Goal: Task Accomplishment & Management: Complete application form

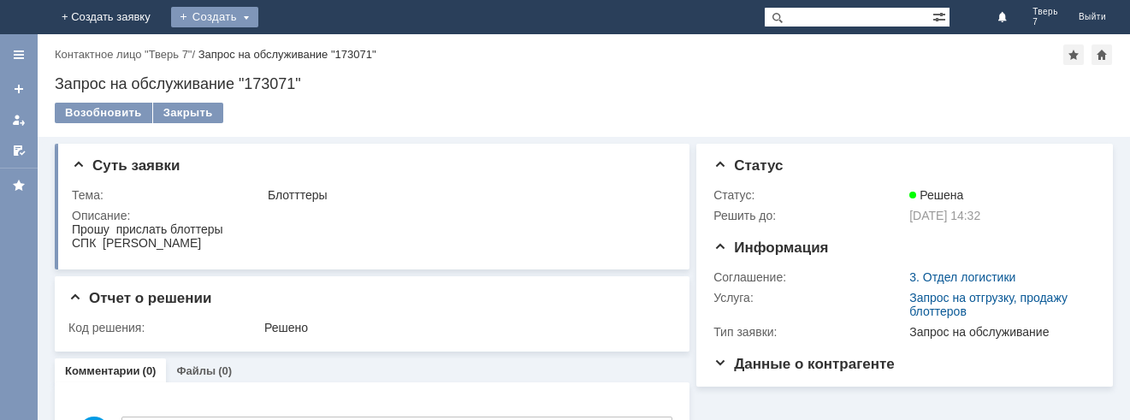
click at [258, 24] on div "Создать" at bounding box center [214, 17] width 87 height 21
click at [305, 52] on link "Заявка" at bounding box center [240, 51] width 130 height 21
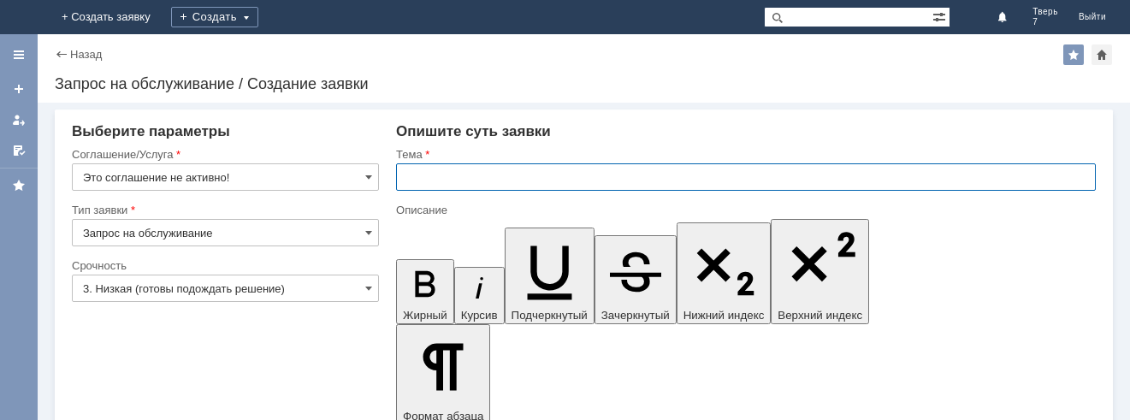
click at [401, 174] on input "text" at bounding box center [746, 176] width 700 height 27
type input "оч"
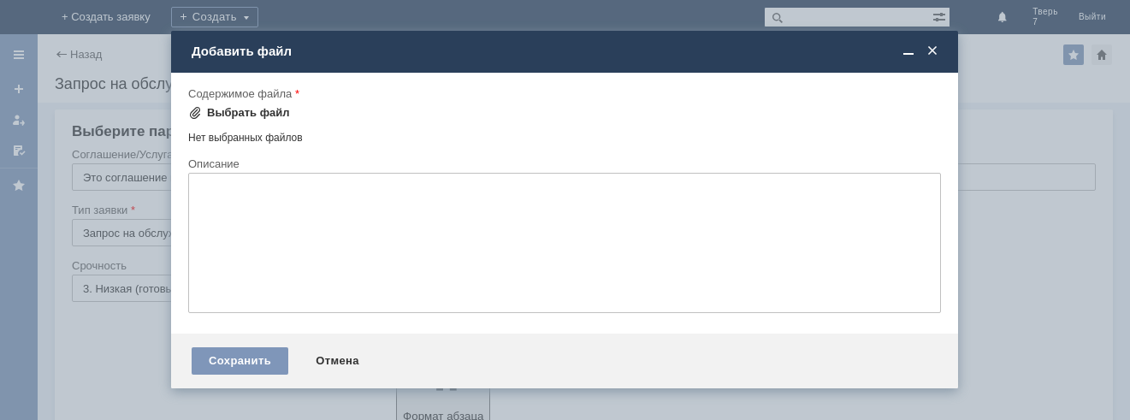
click at [234, 109] on div "Выбрать файл" at bounding box center [248, 113] width 83 height 14
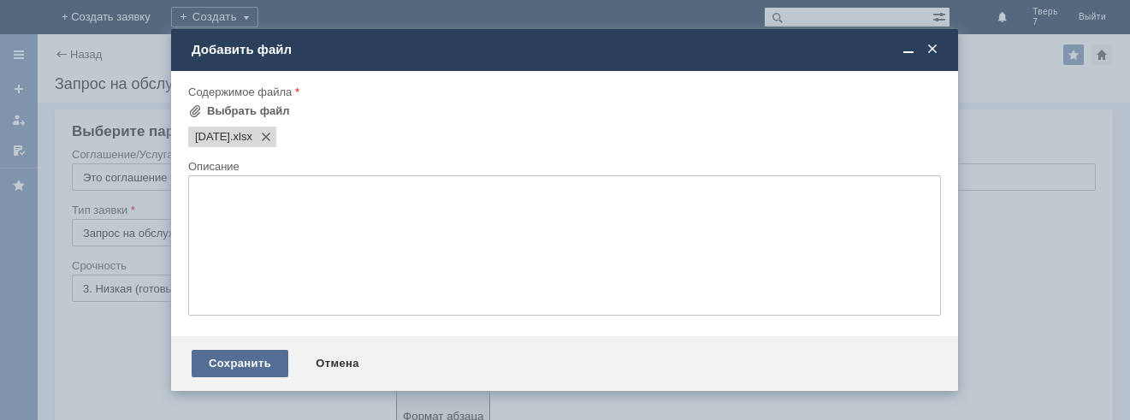
click at [233, 359] on div "Сохранить" at bounding box center [240, 363] width 97 height 27
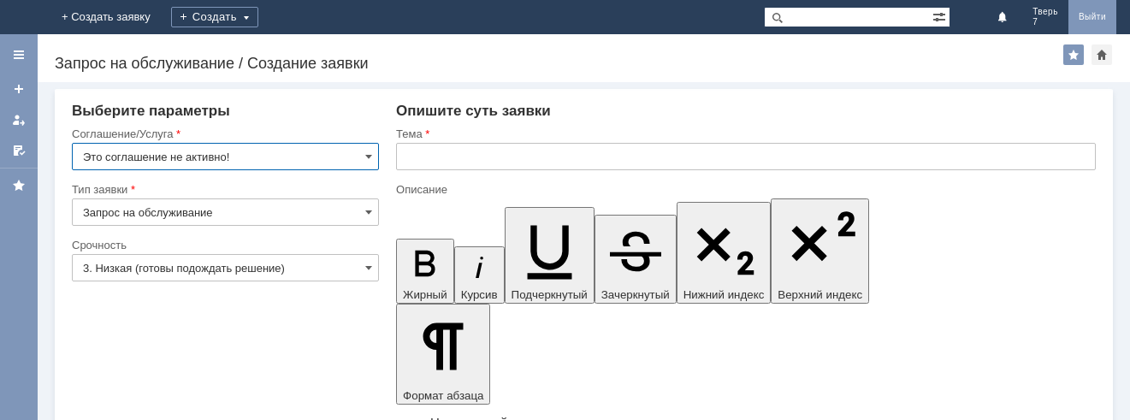
click at [1097, 10] on link "Выйти" at bounding box center [1093, 17] width 48 height 34
